Goal: Task Accomplishment & Management: Manage account settings

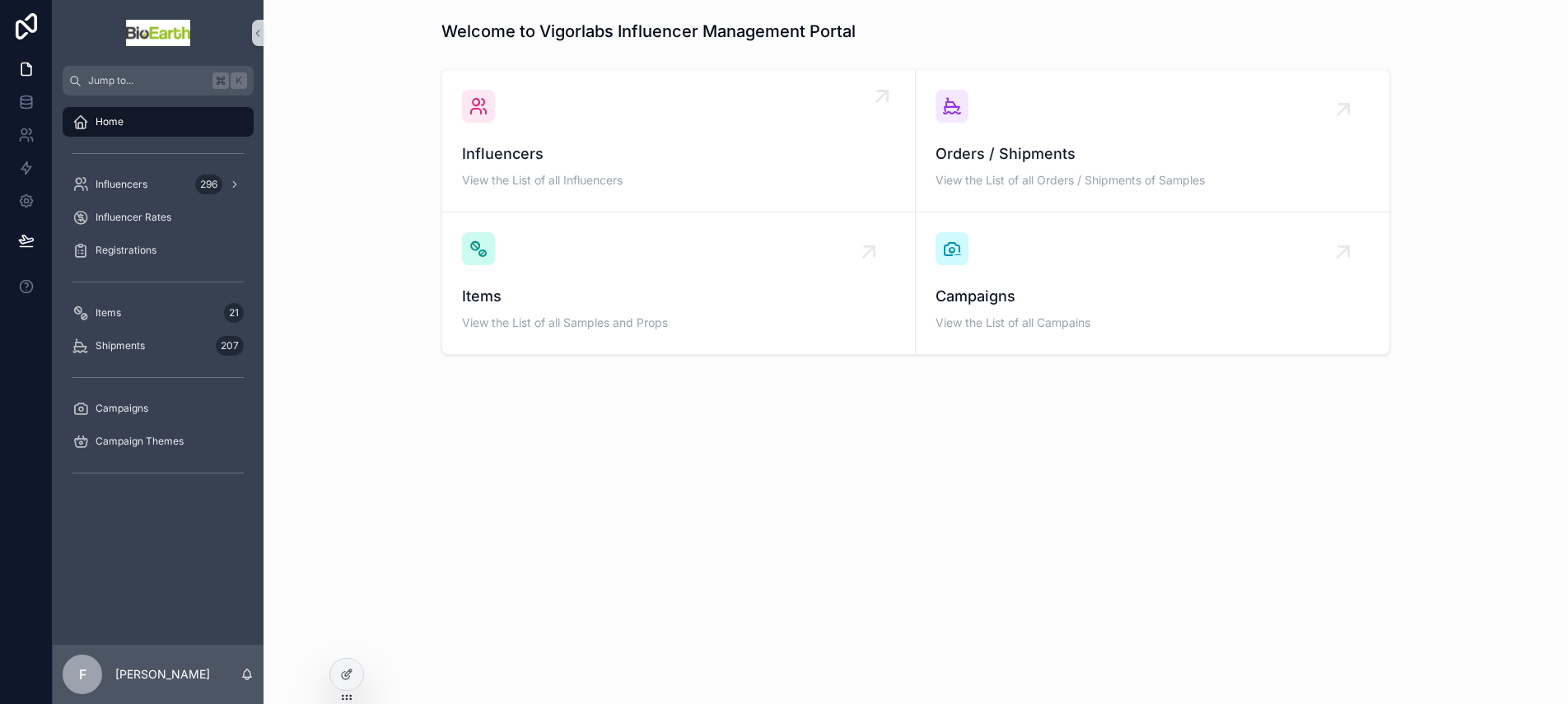
click at [504, 151] on span "Influencers" at bounding box center [678, 154] width 433 height 23
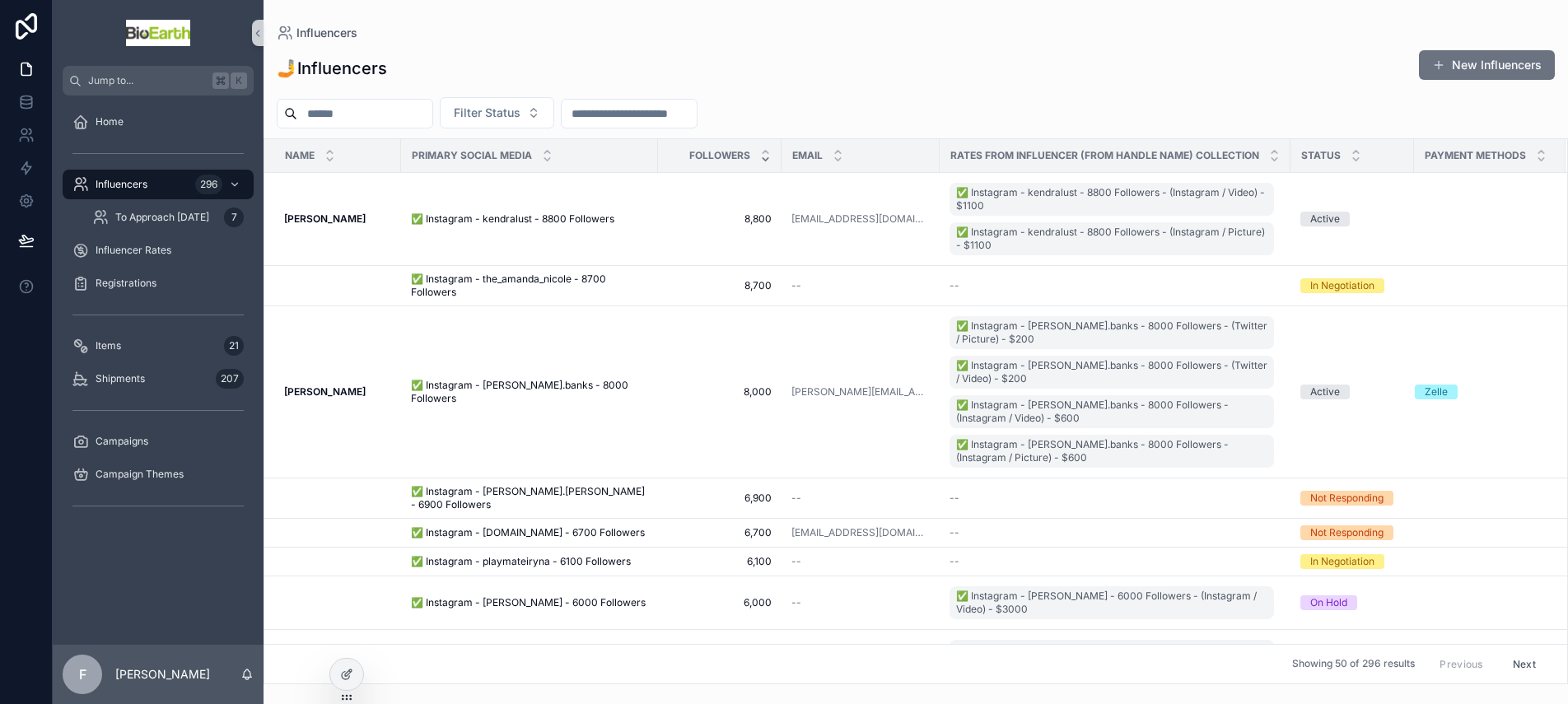
click at [359, 117] on input "scrollable content" at bounding box center [365, 114] width 135 height 23
type input "****"
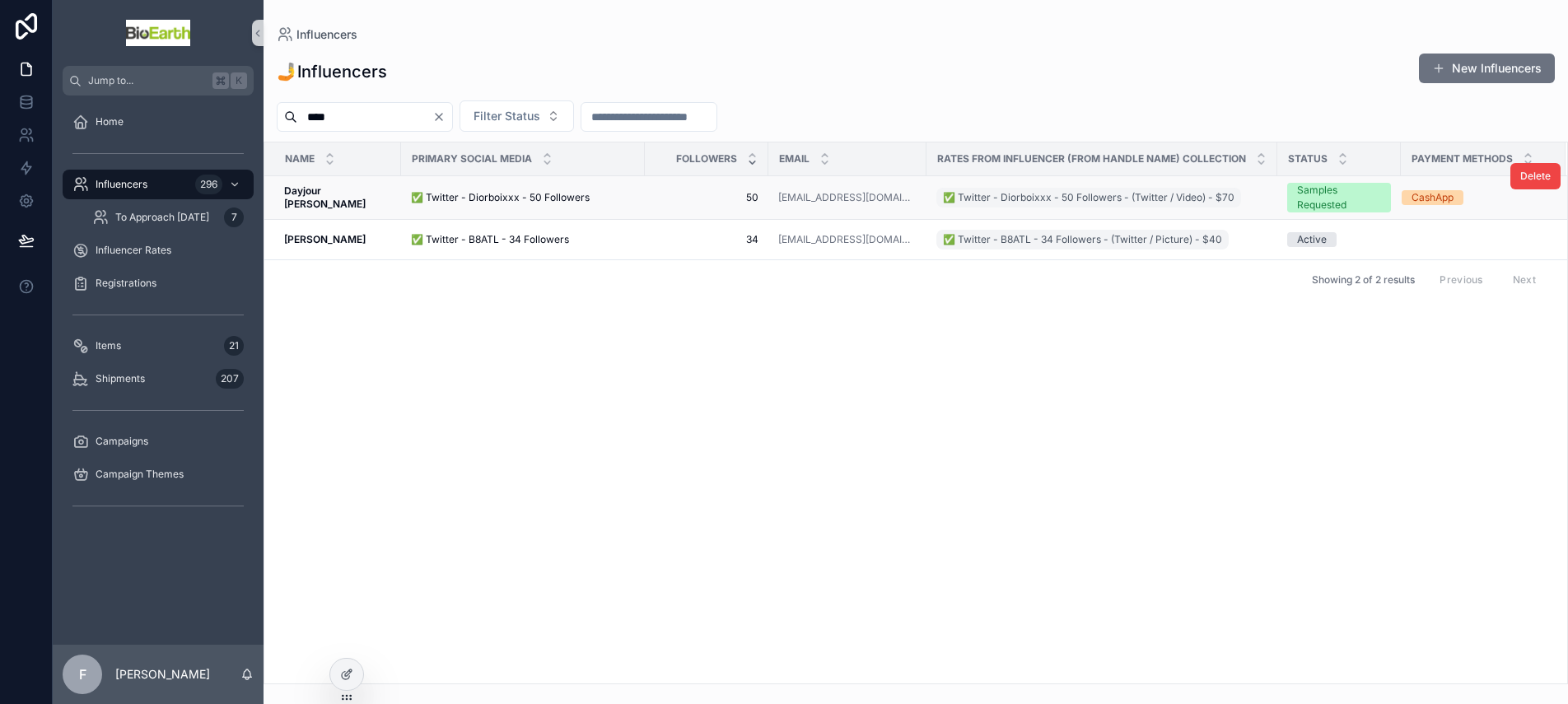
click at [471, 198] on span "✅ Twitter - Diorboixxx - 50 Followers" at bounding box center [500, 197] width 179 height 13
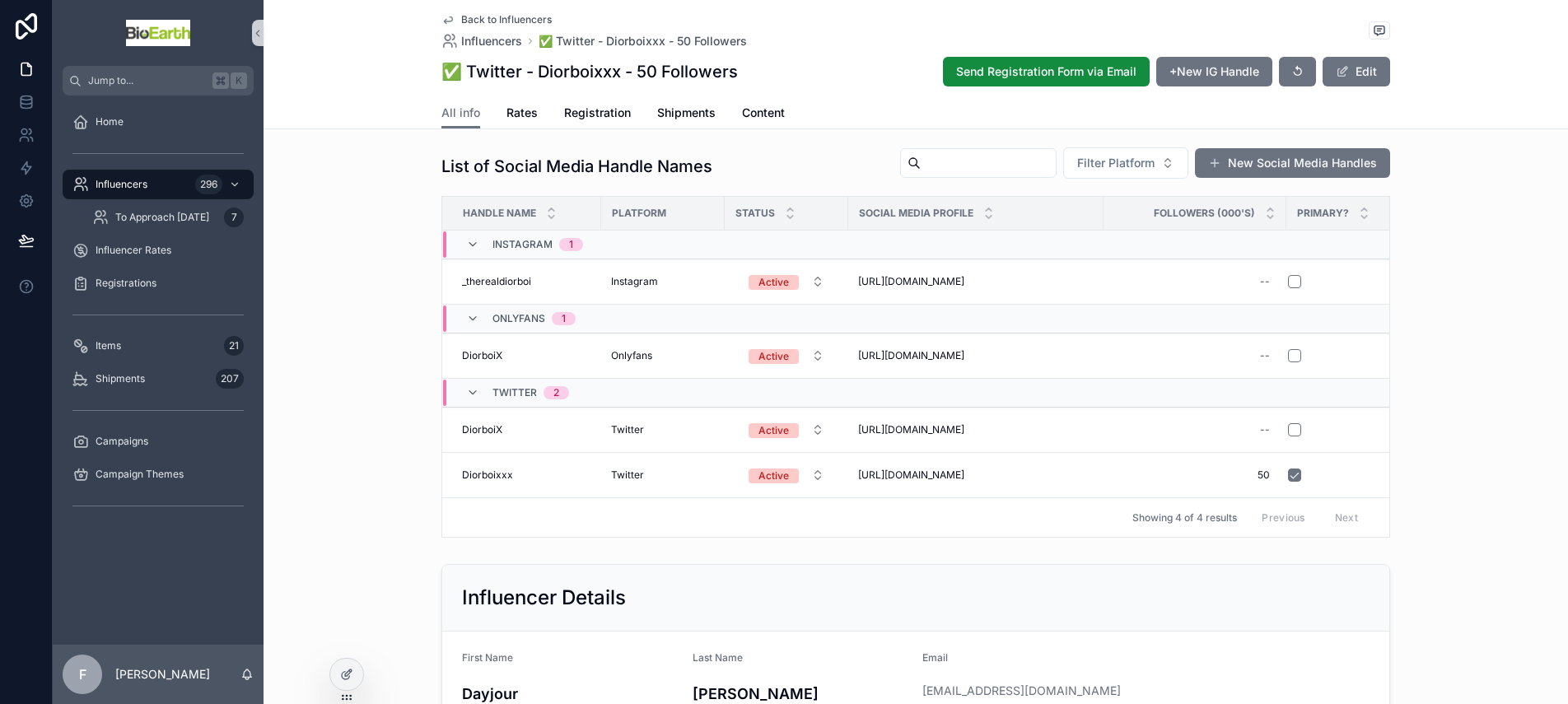
scroll to position [119, 0]
click at [521, 118] on span "Rates" at bounding box center [522, 112] width 31 height 16
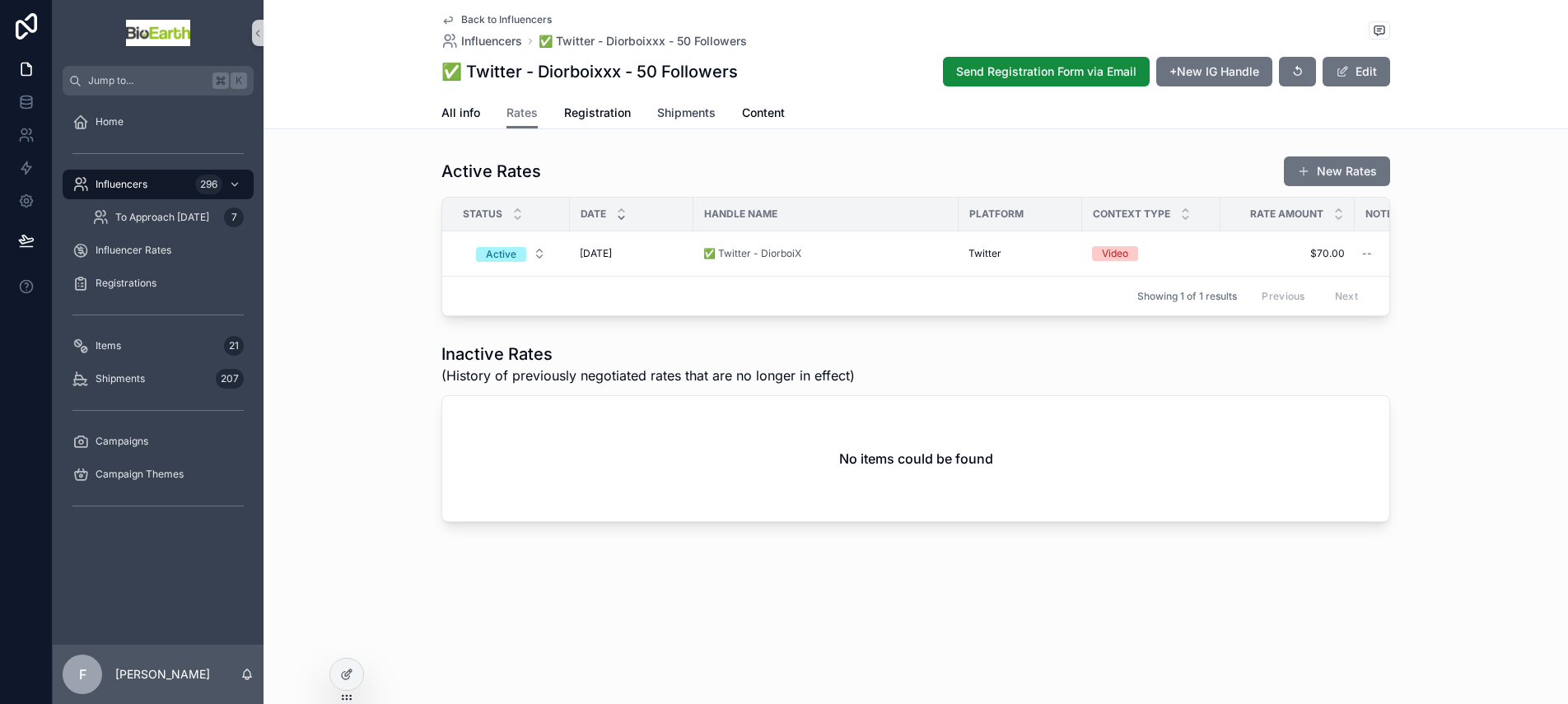
click at [689, 116] on span "Shipments" at bounding box center [686, 112] width 58 height 16
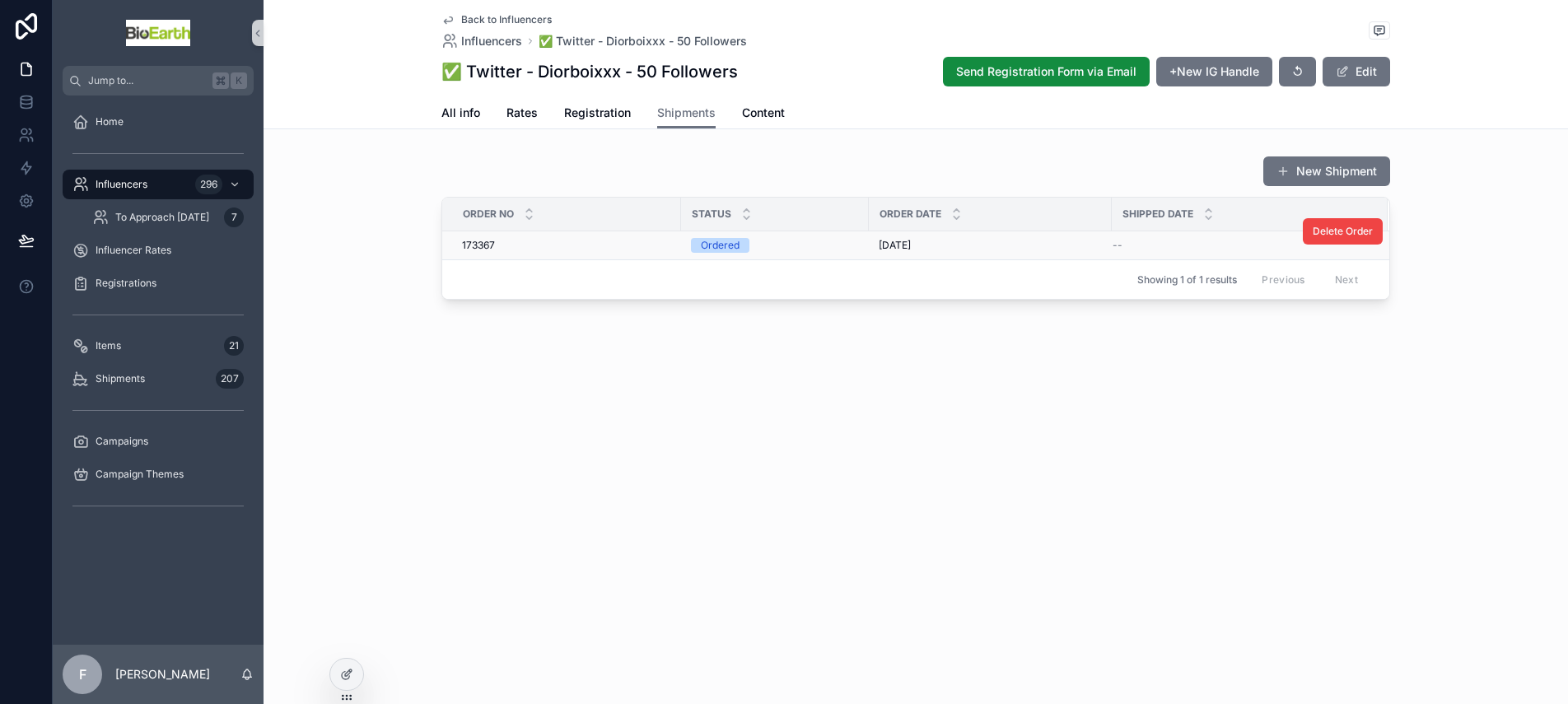
click at [489, 246] on span "173367" at bounding box center [478, 245] width 33 height 13
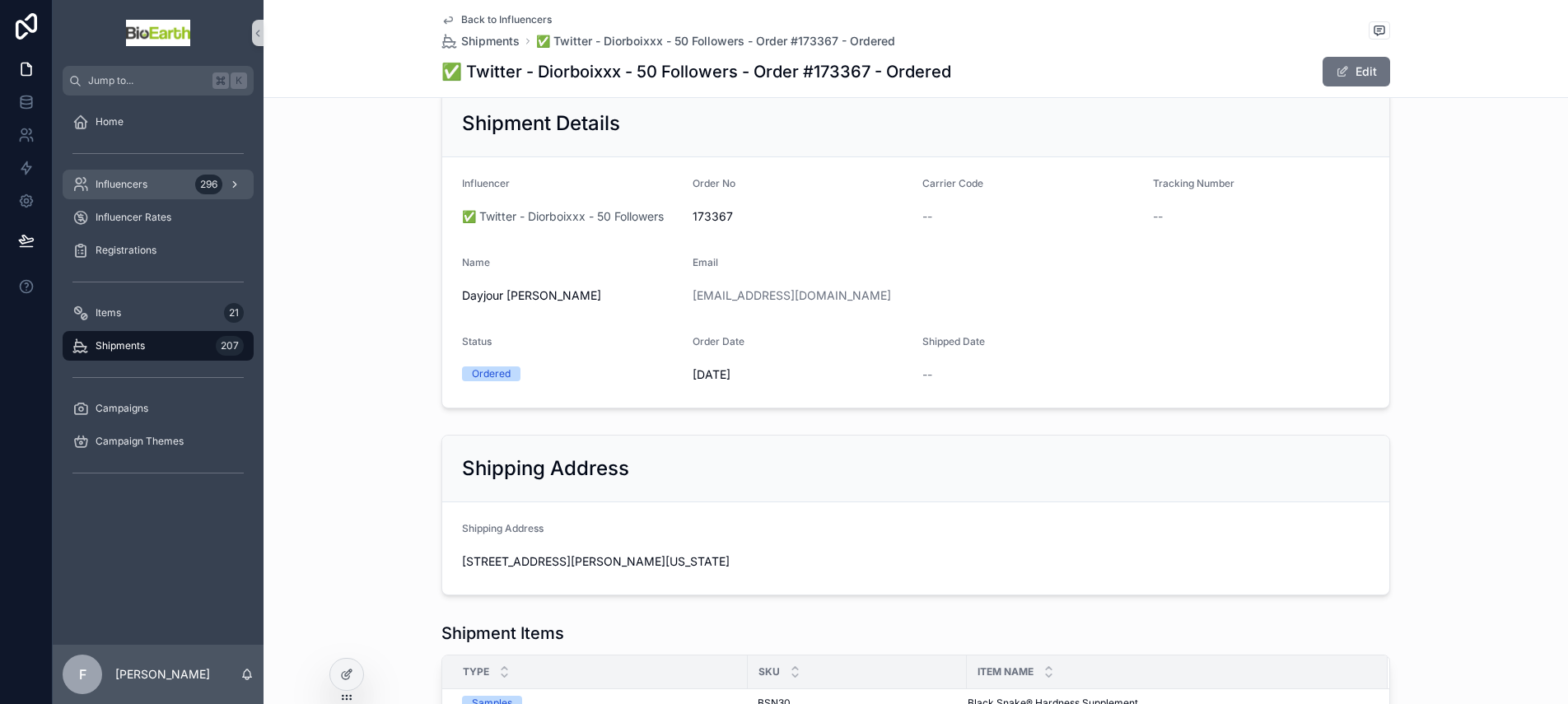
scroll to position [54, 0]
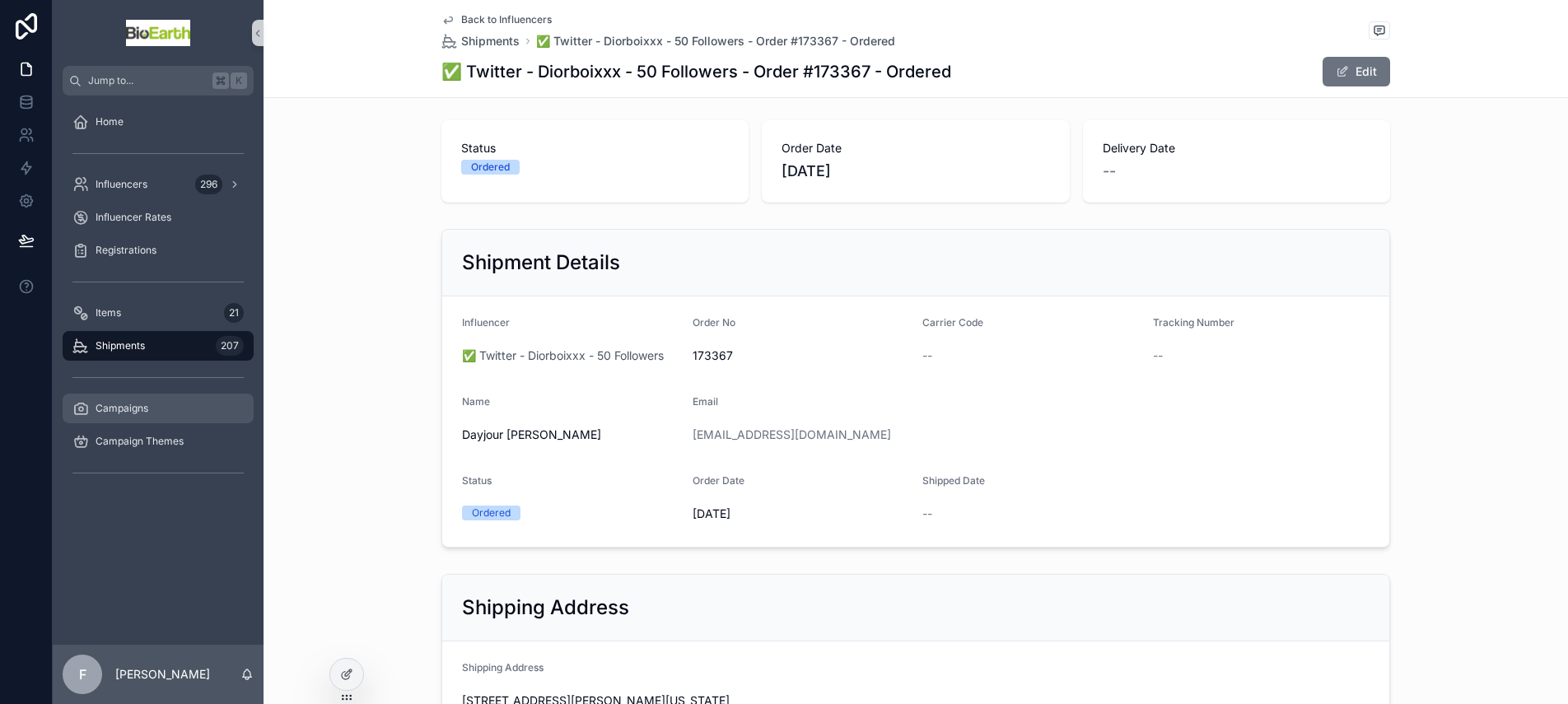
click at [132, 411] on span "Campaigns" at bounding box center [122, 408] width 53 height 13
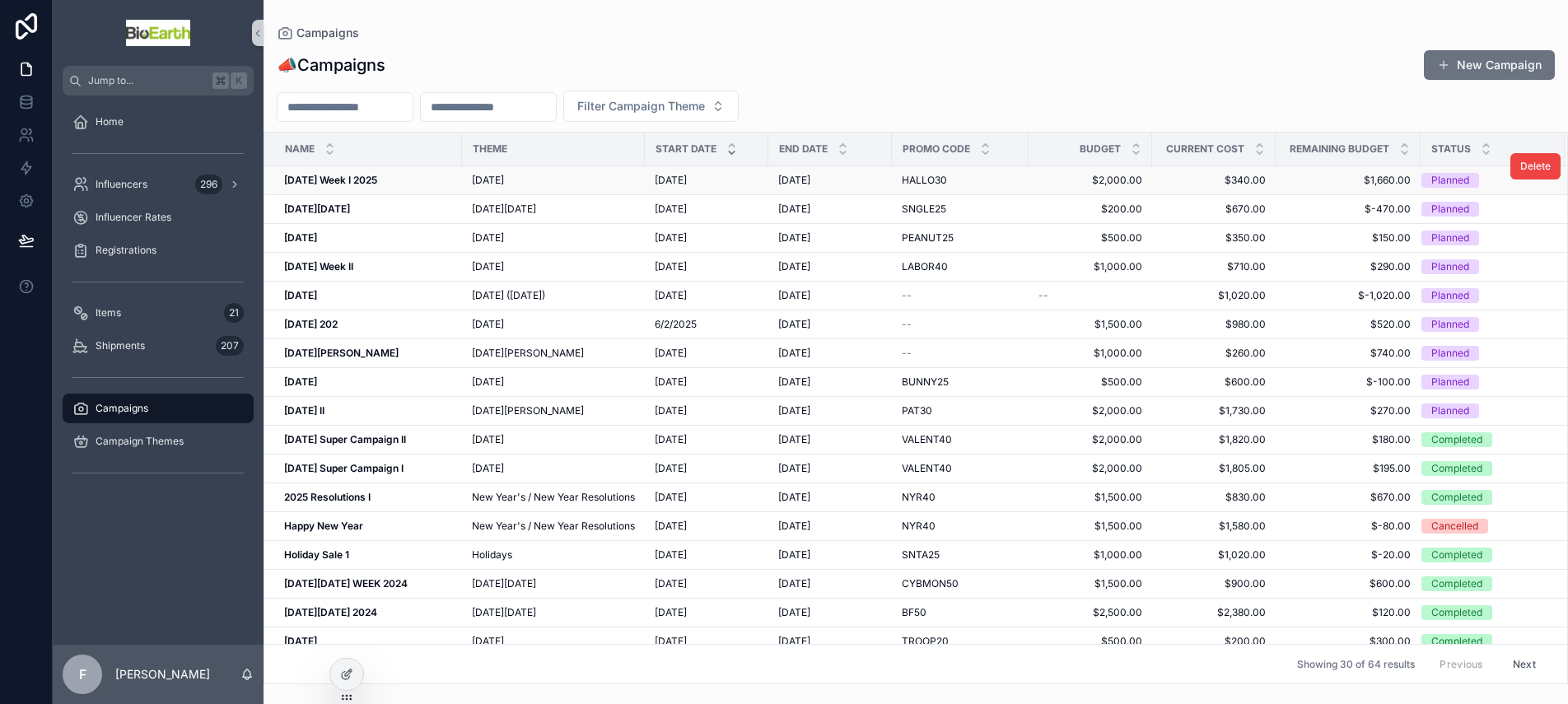
click at [342, 180] on strong "[DATE] Week I 2025" at bounding box center [330, 180] width 93 height 12
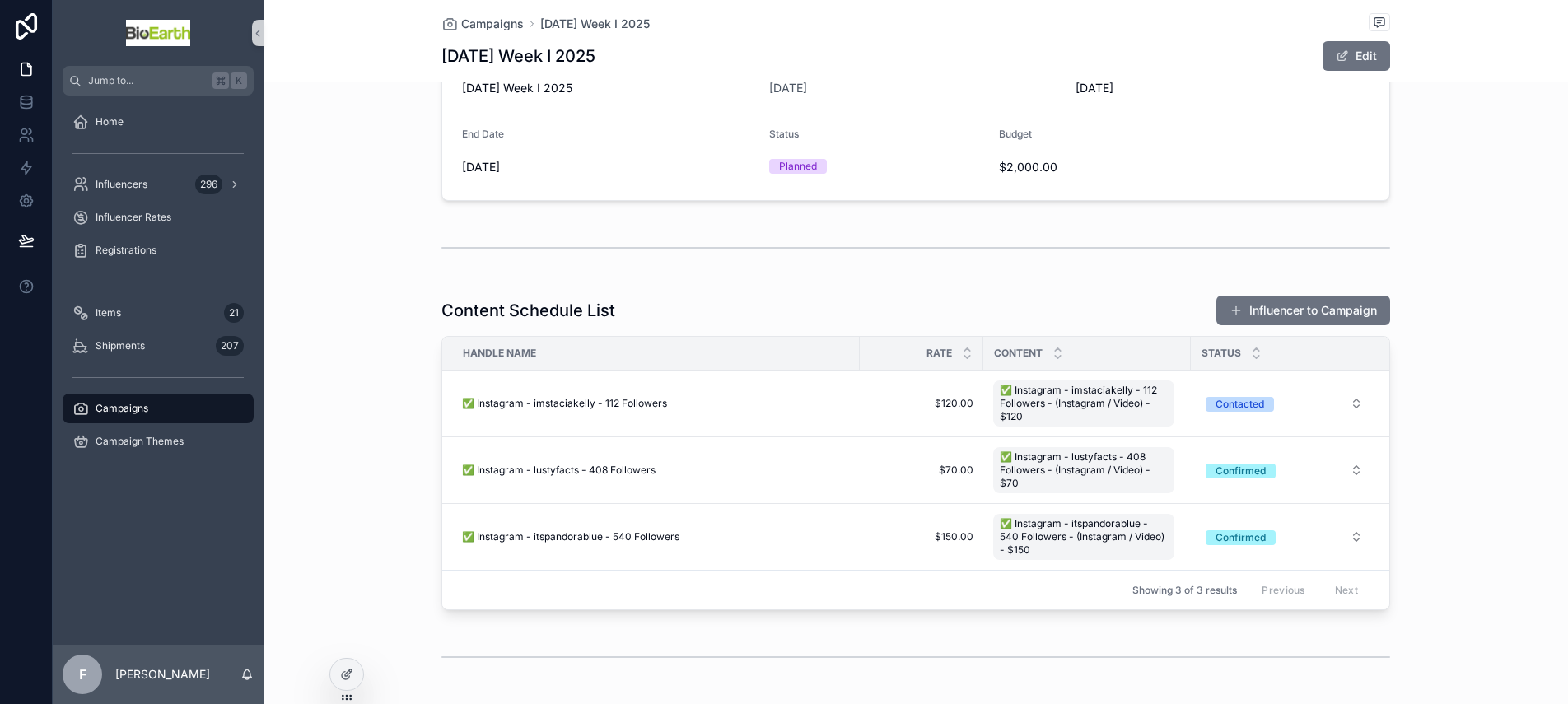
scroll to position [274, 0]
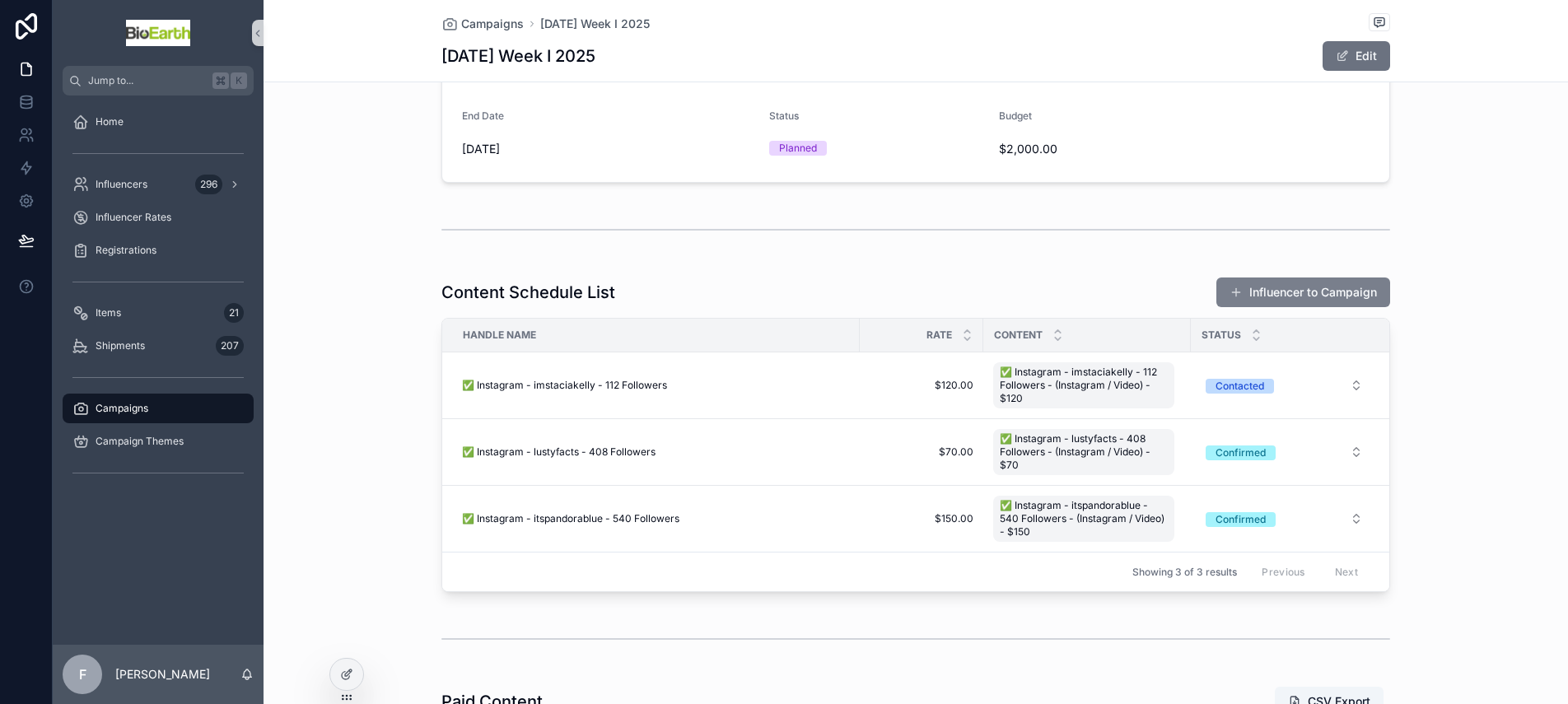
click at [1297, 298] on button "Influencer to Campaign" at bounding box center [1303, 293] width 174 height 30
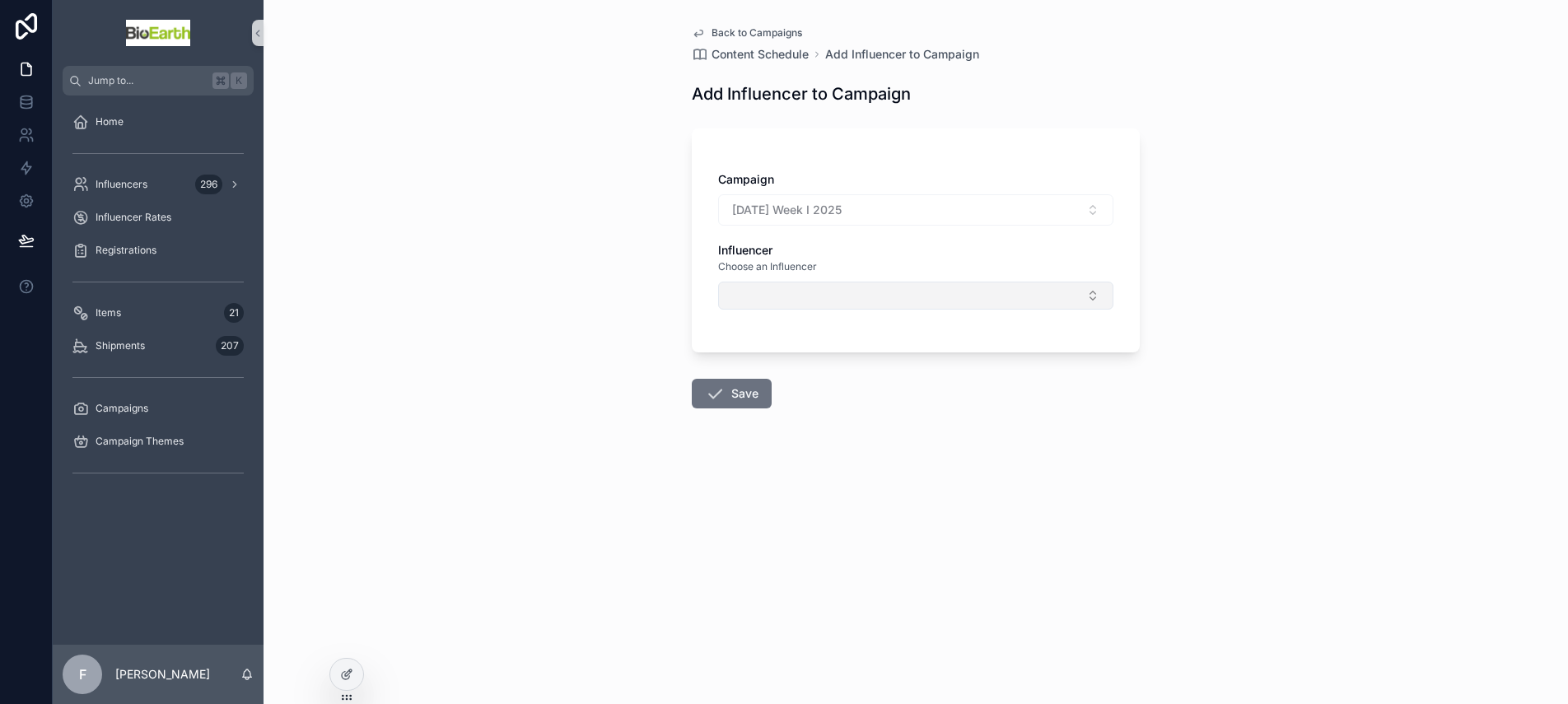
click at [761, 304] on button "Select Button" at bounding box center [915, 295] width 395 height 28
type input "*"
type input "***"
click at [782, 359] on span "✅ Twitter - Diorboixxx - 50 Followers" at bounding box center [829, 360] width 201 height 16
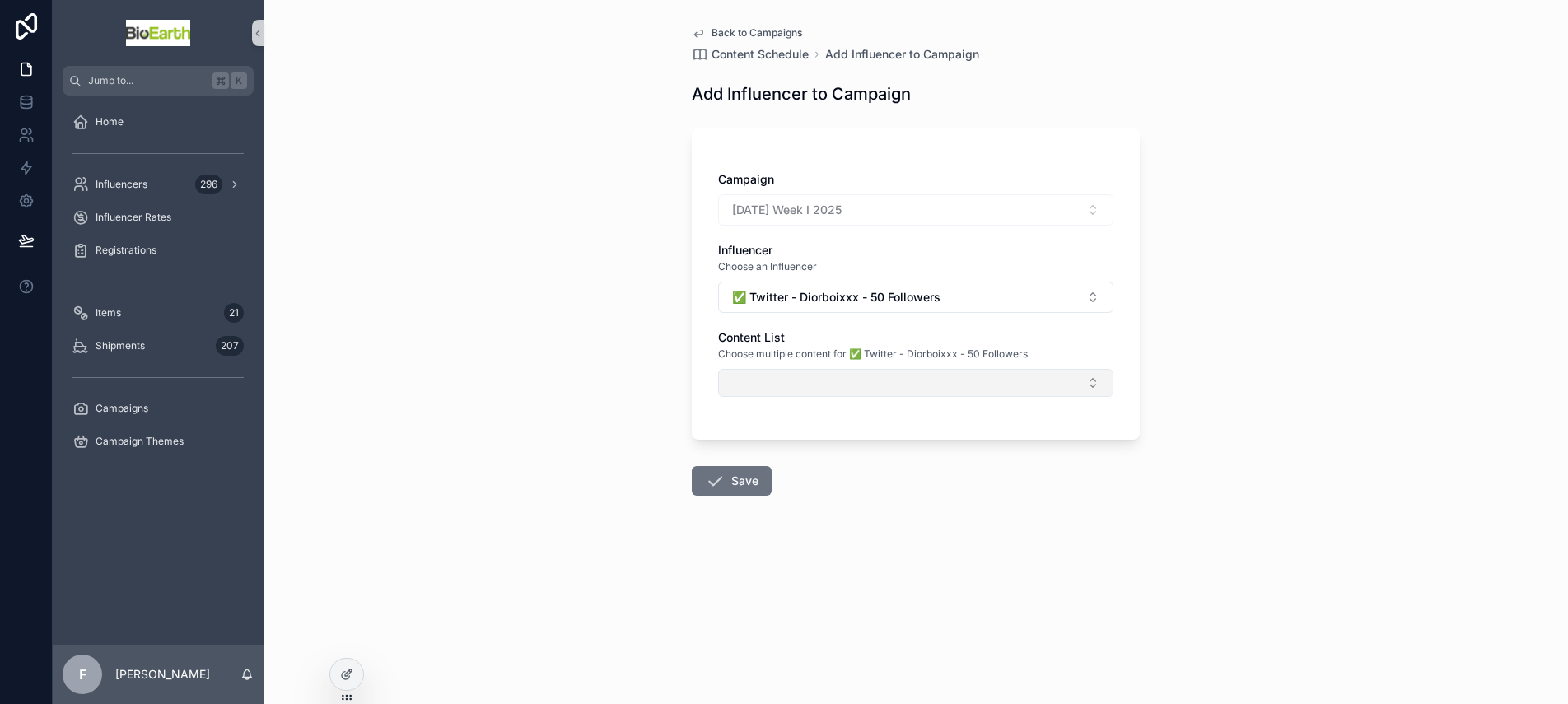
click at [816, 391] on button "Select Button" at bounding box center [915, 383] width 395 height 28
click at [851, 459] on div "✅ Twitter - Diorboixxx - 50 Followers - (Twitter / Video) - $70" at bounding box center [916, 448] width 387 height 26
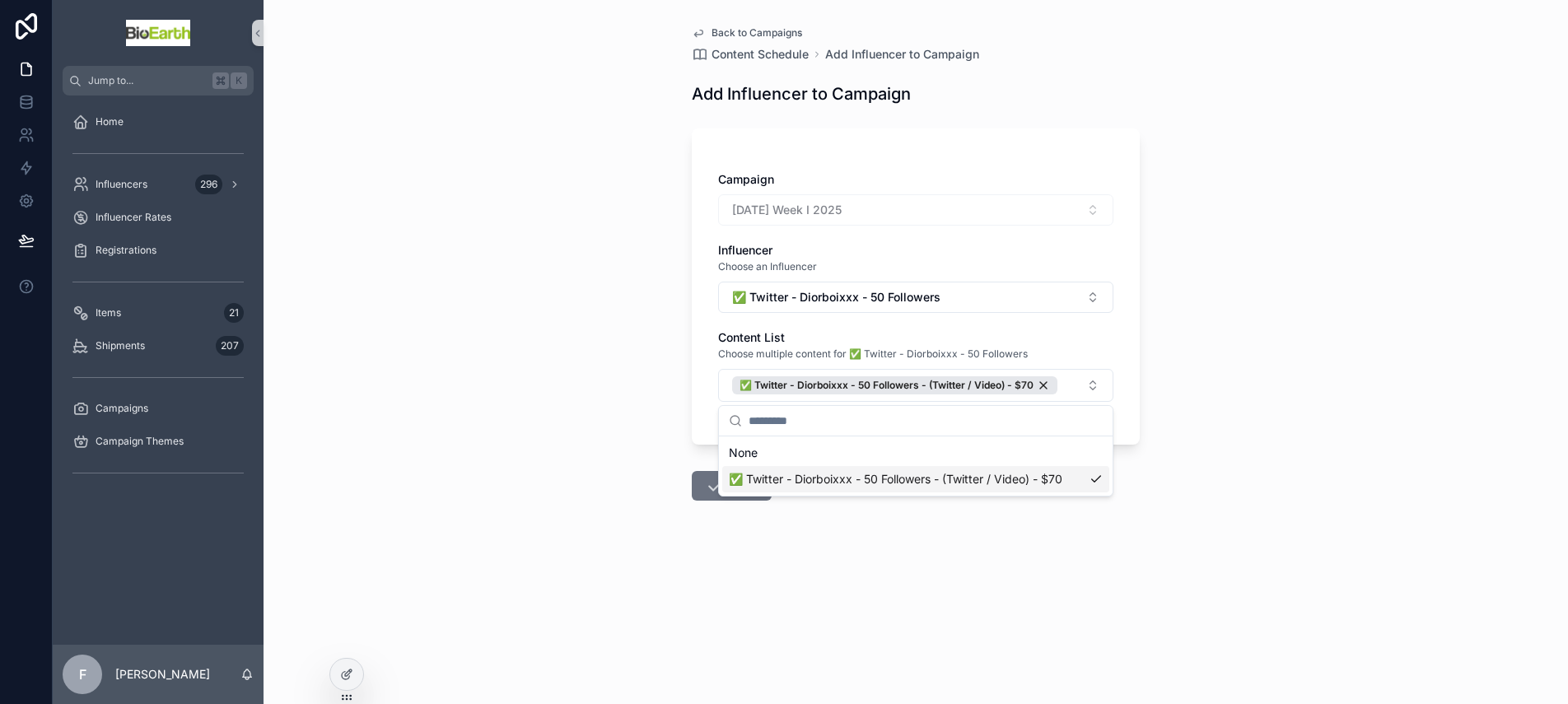
click at [581, 475] on div "Back to Campaigns Content Schedule Add Influencer to Campaign Add Influencer to…" at bounding box center [915, 352] width 1304 height 704
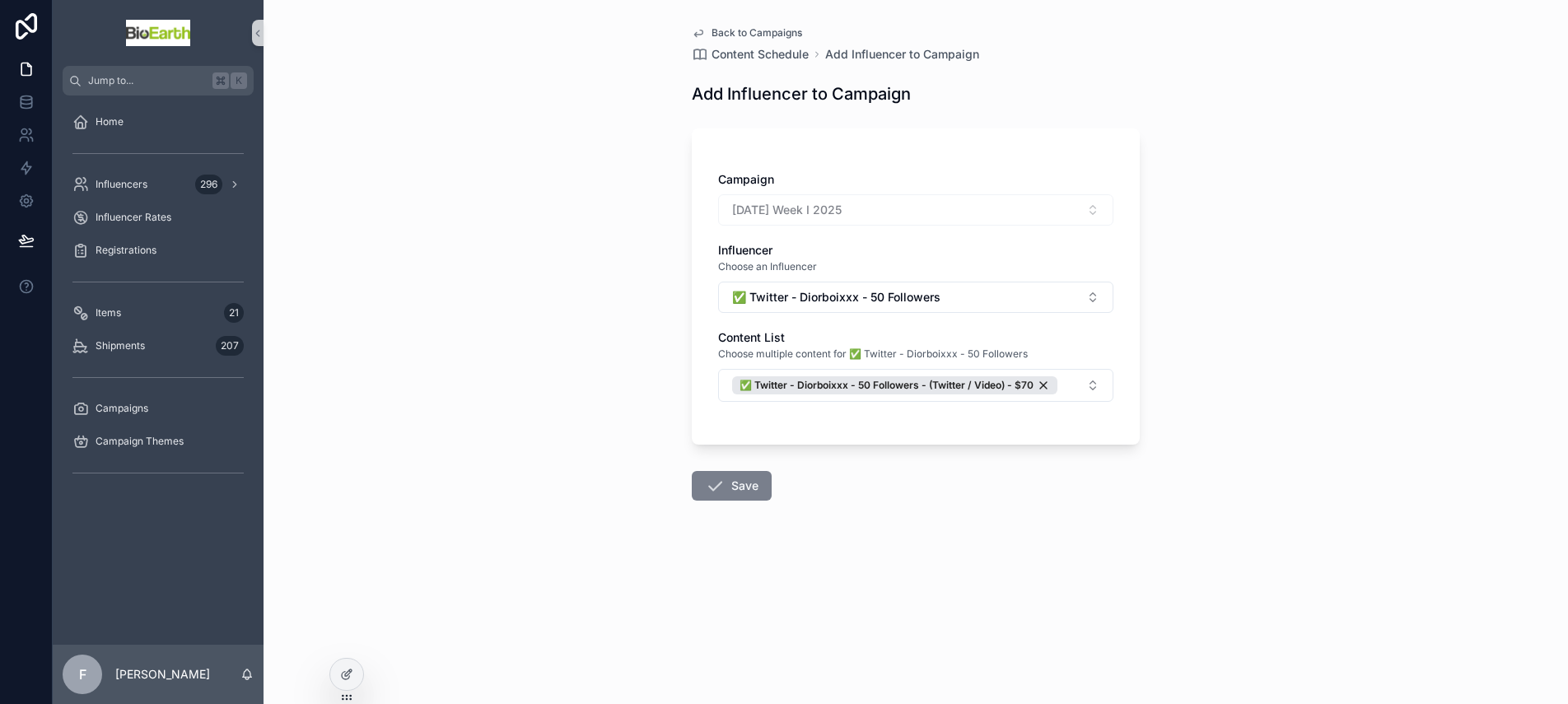
click at [726, 476] on button "Save" at bounding box center [732, 485] width 80 height 30
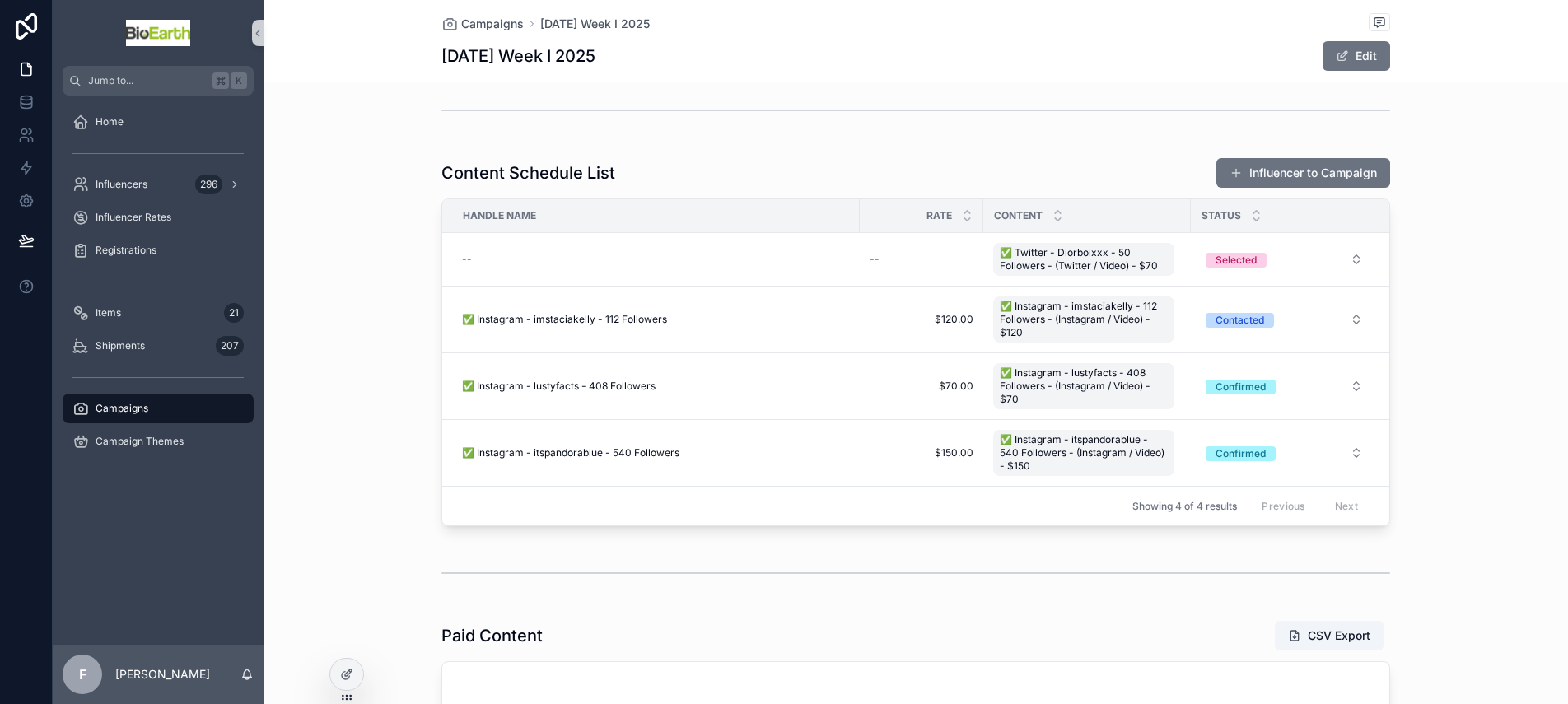
scroll to position [394, 0]
click at [1221, 254] on div "Selected" at bounding box center [1235, 259] width 41 height 15
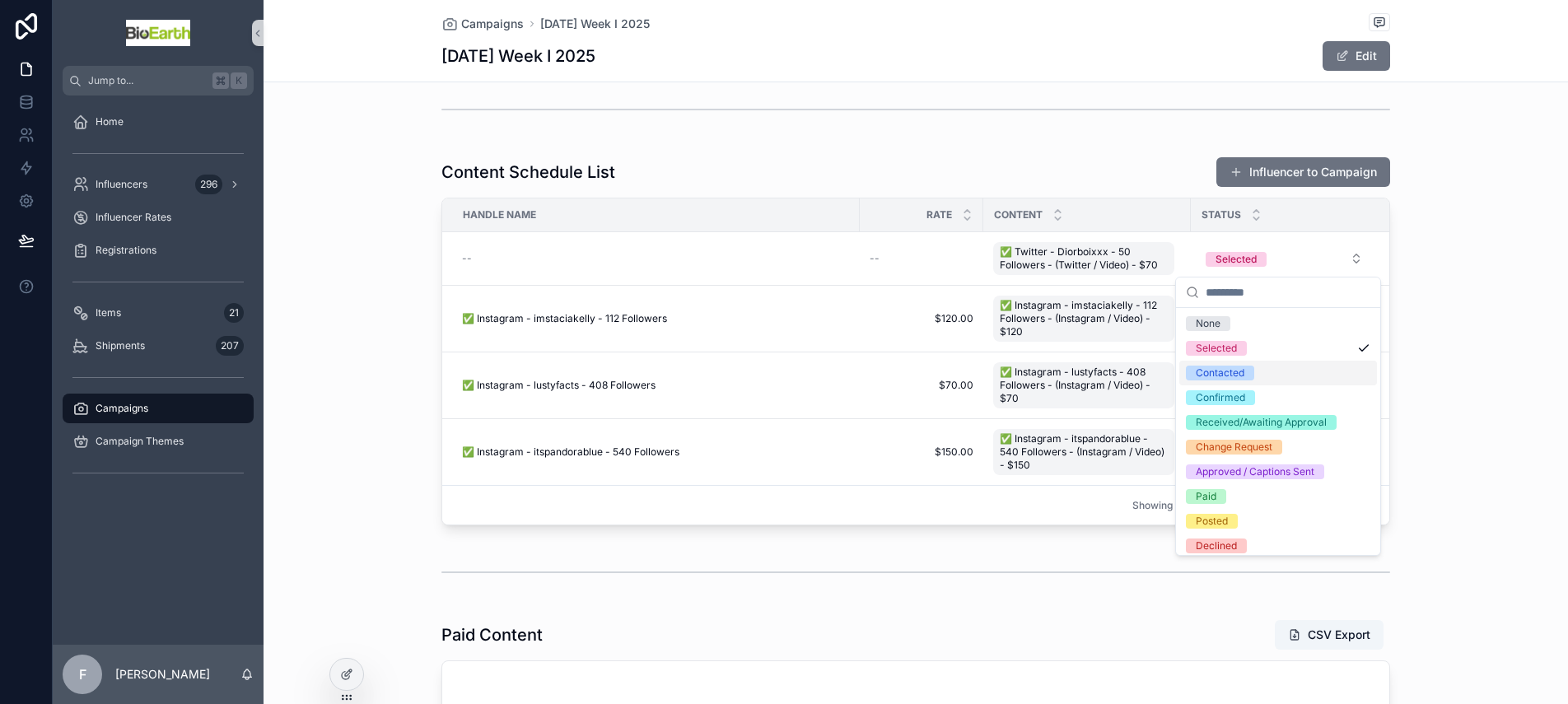
click at [1226, 378] on div "Contacted" at bounding box center [1220, 372] width 49 height 15
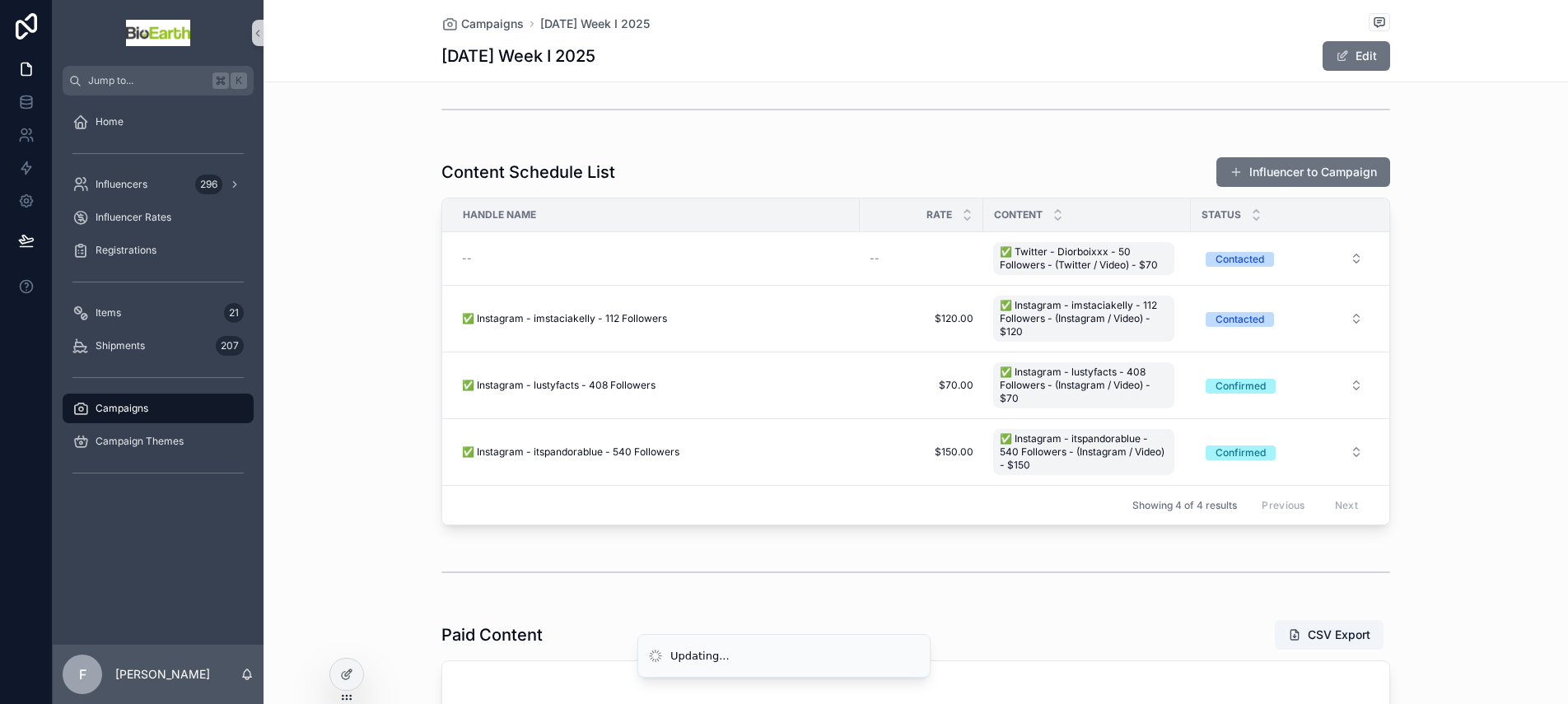
click at [350, 530] on div "Content Schedule List Influencer to Campaign Handle Name Rate Content Status --…" at bounding box center [915, 341] width 1304 height 382
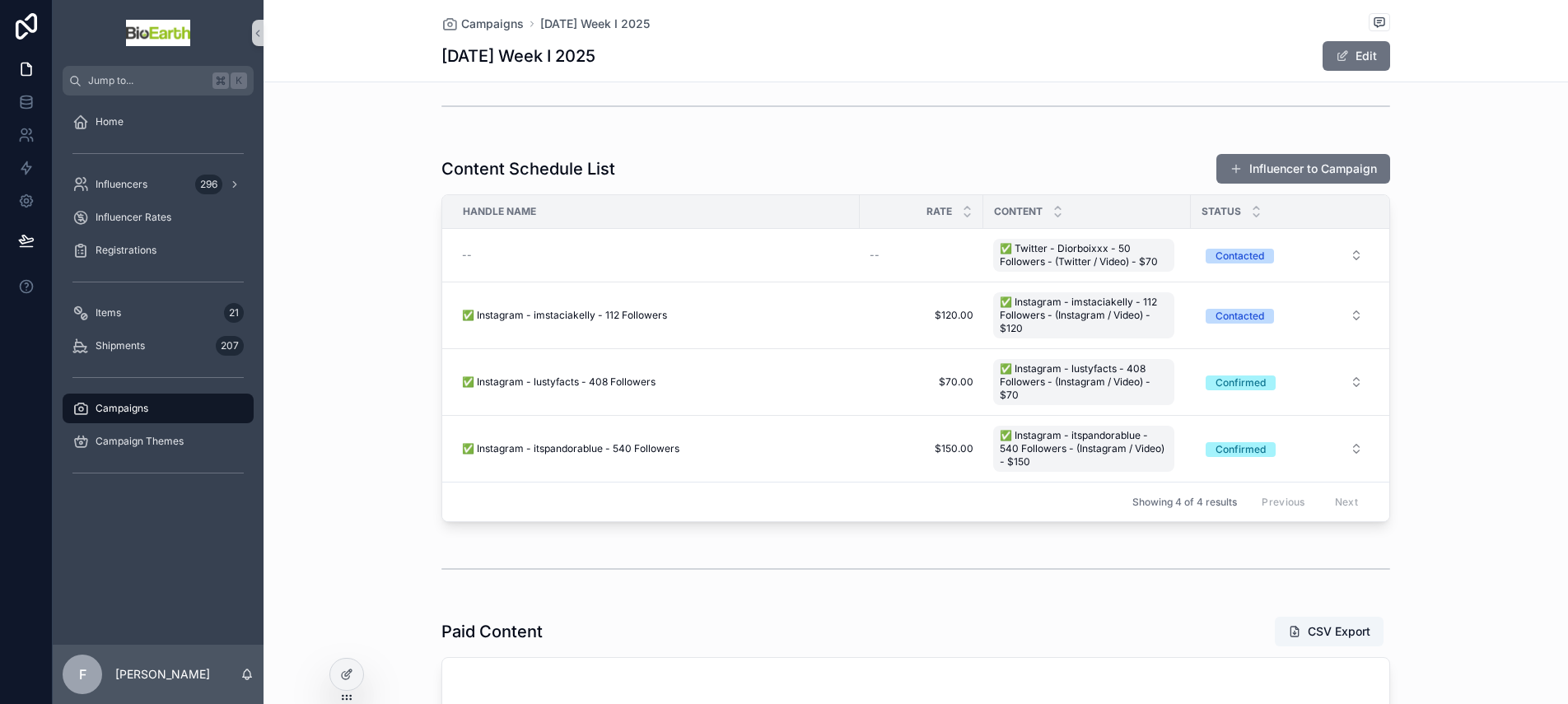
click at [1239, 307] on span "Contacted" at bounding box center [1239, 315] width 69 height 16
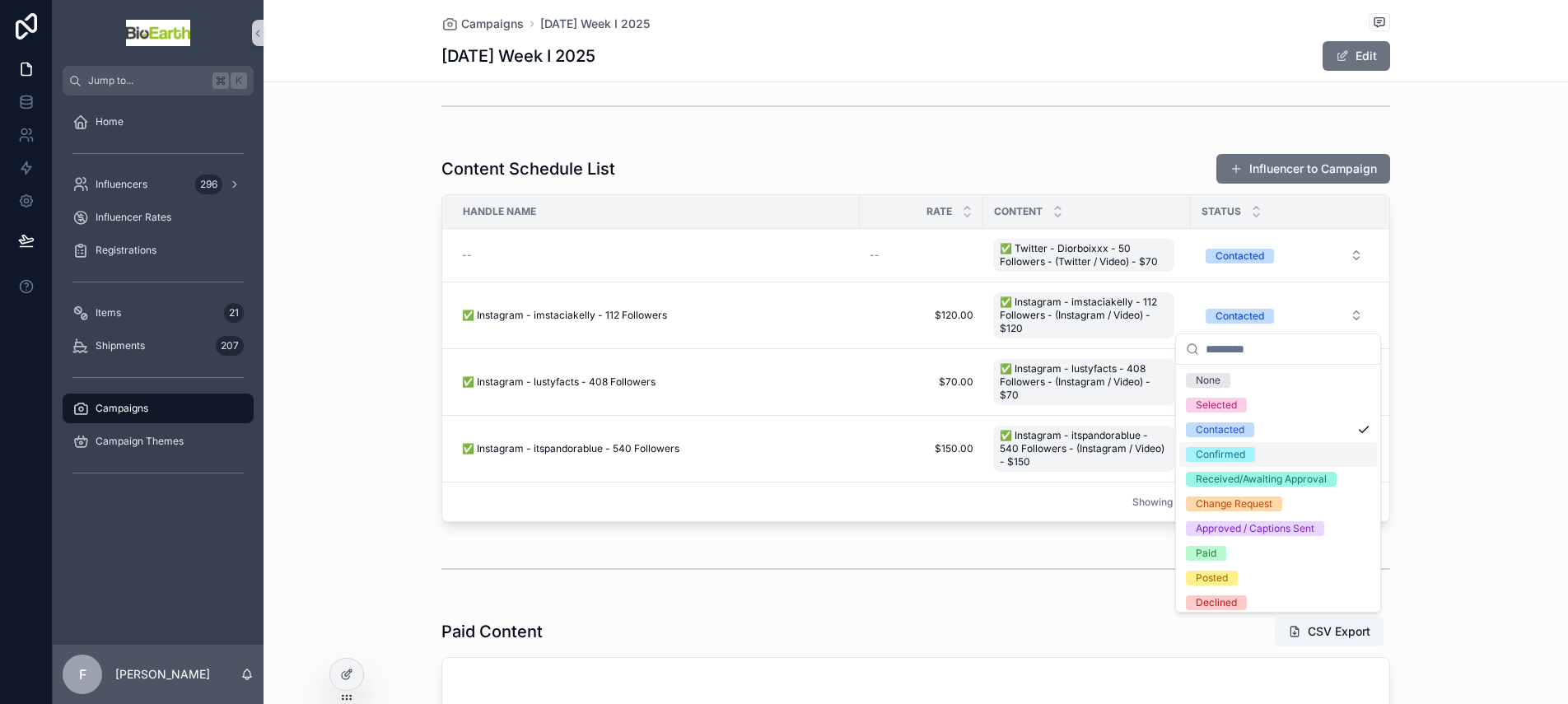
click at [1227, 453] on div "Confirmed" at bounding box center [1220, 454] width 49 height 15
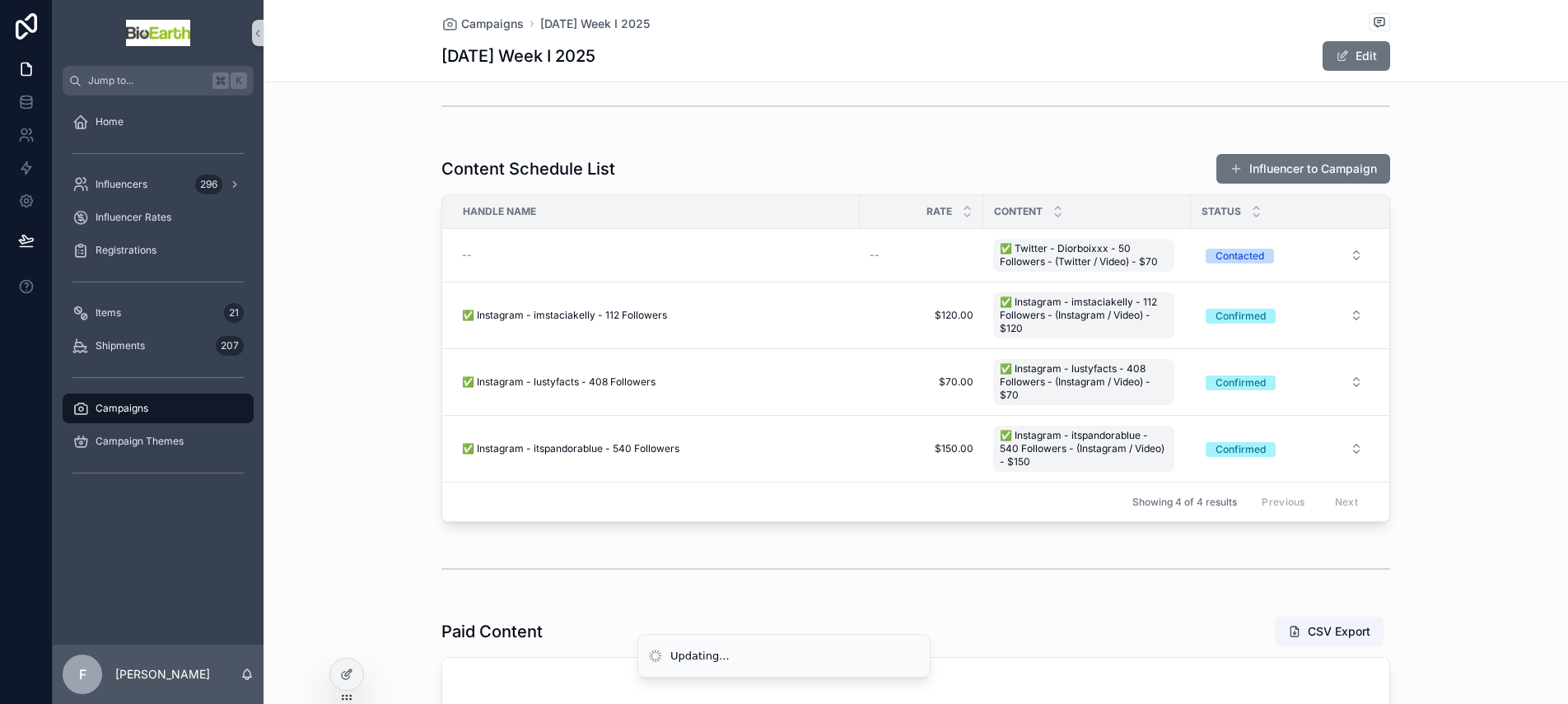
click at [371, 393] on div "Content Schedule List Influencer to Campaign Handle Name Rate Content Status --…" at bounding box center [915, 338] width 1304 height 382
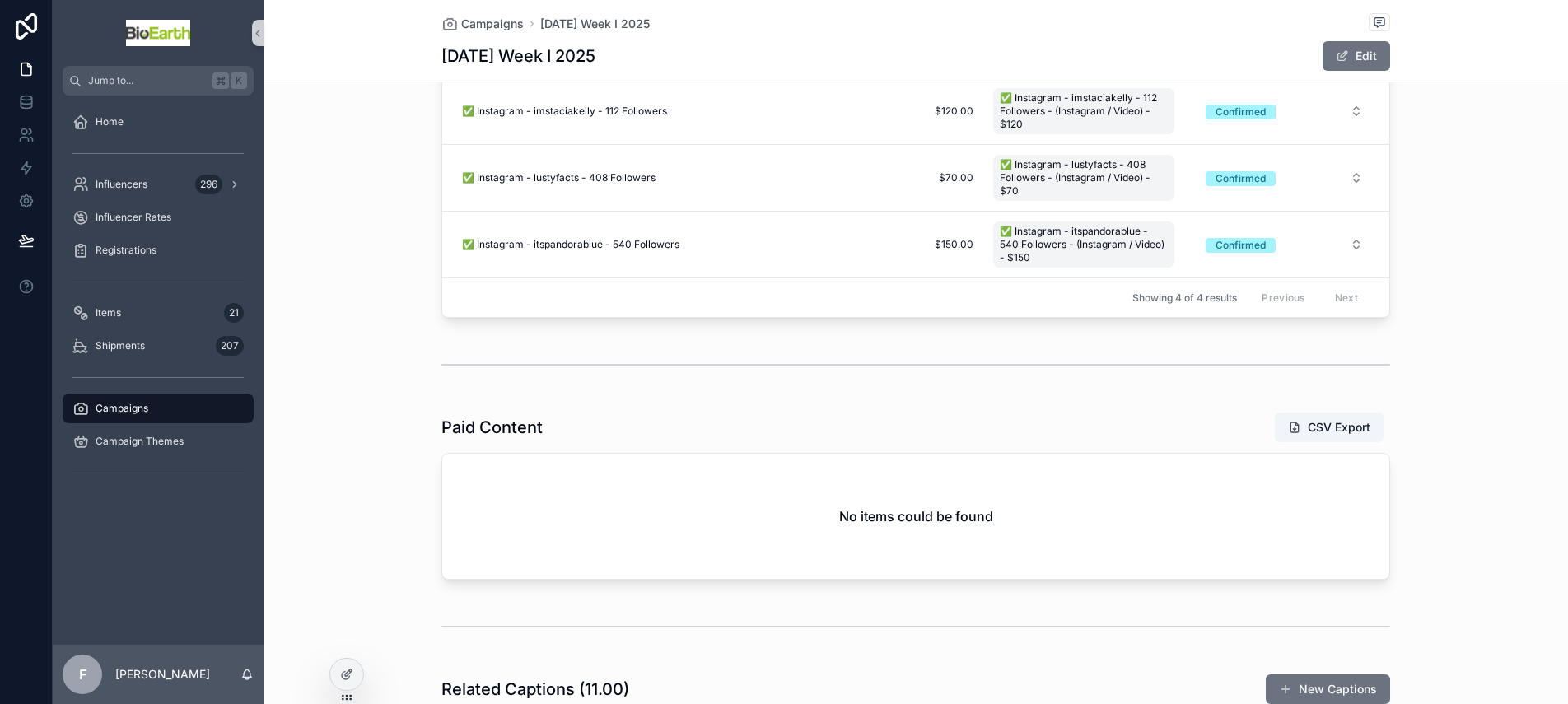
scroll to position [0, 0]
